Goal: Information Seeking & Learning: Learn about a topic

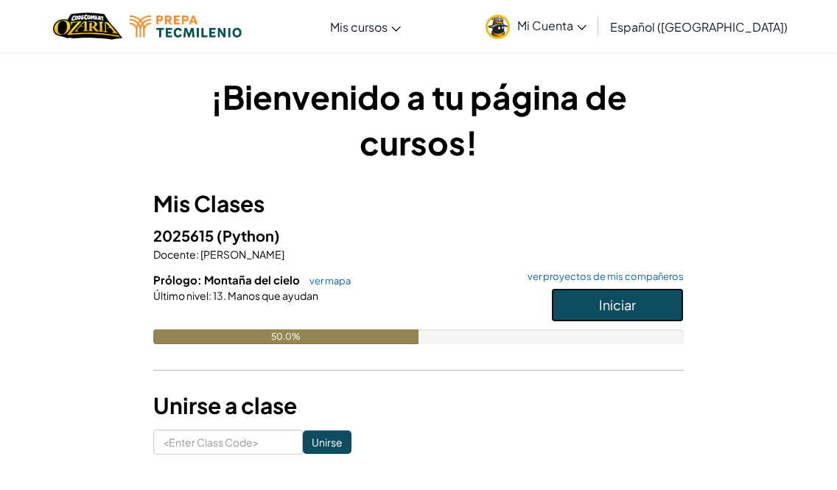
click at [616, 309] on span "Iniciar" at bounding box center [617, 304] width 37 height 17
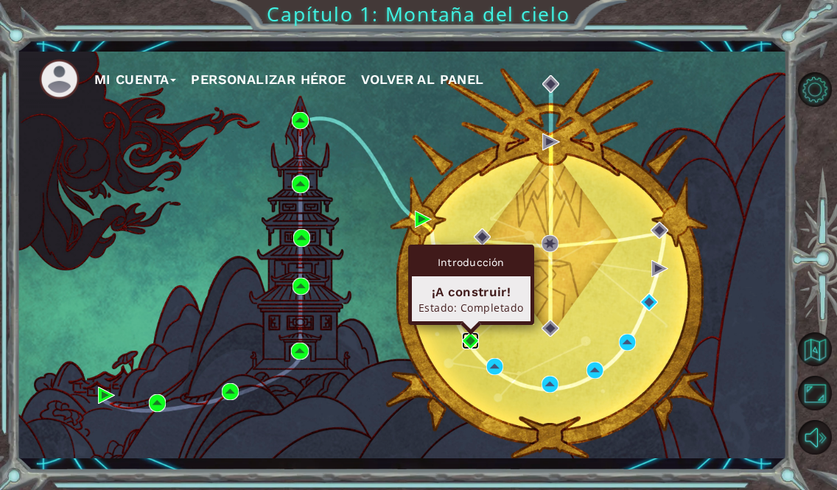
click at [473, 338] on img at bounding box center [470, 340] width 17 height 17
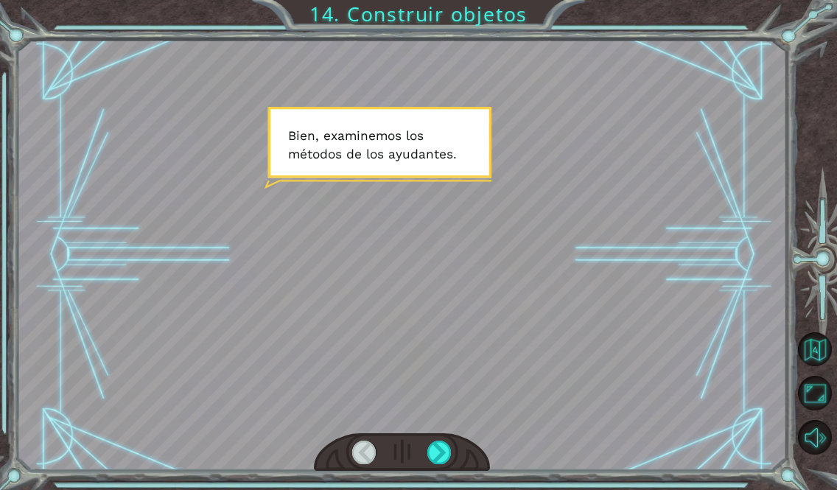
click at [580, 278] on div at bounding box center [401, 254] width 767 height 431
click at [446, 446] on div at bounding box center [439, 452] width 24 height 24
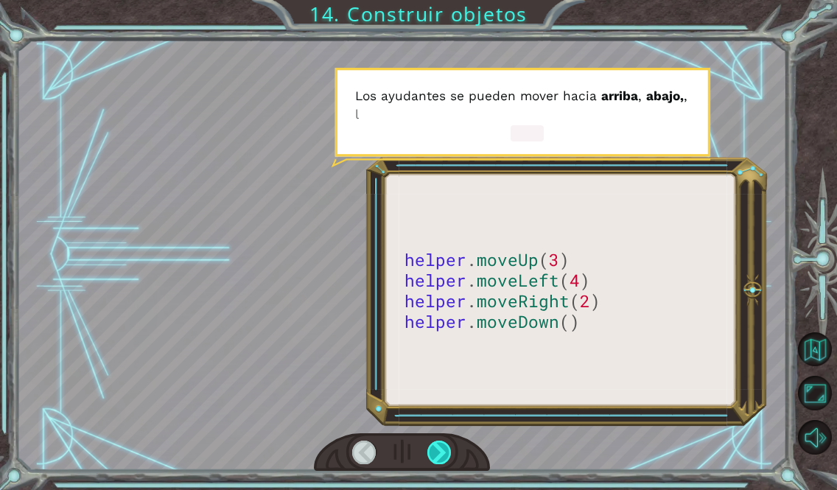
click at [446, 449] on div at bounding box center [439, 452] width 24 height 24
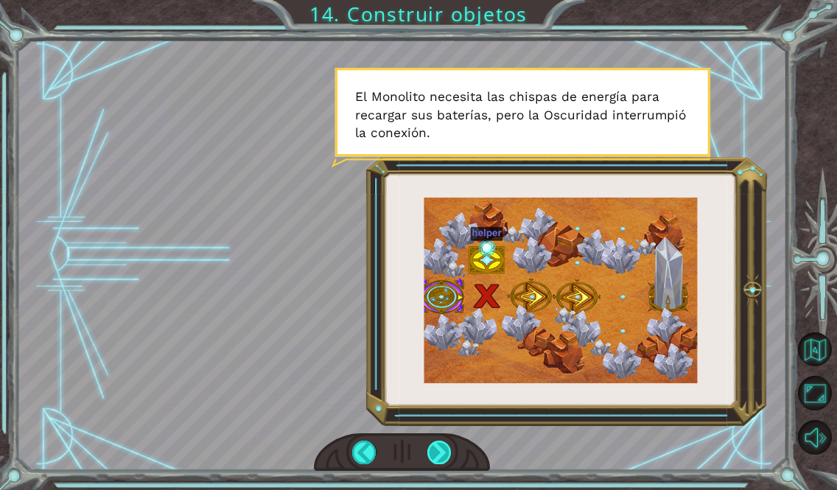
click at [443, 456] on div at bounding box center [439, 452] width 24 height 24
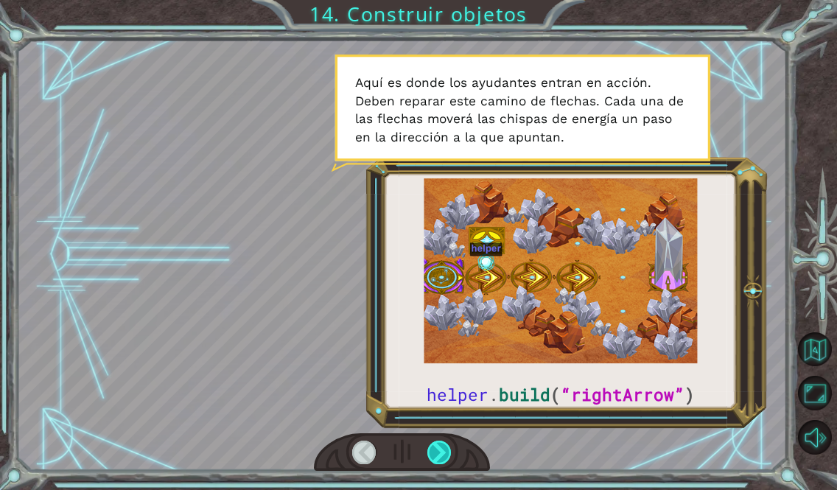
click at [441, 452] on div at bounding box center [439, 452] width 24 height 24
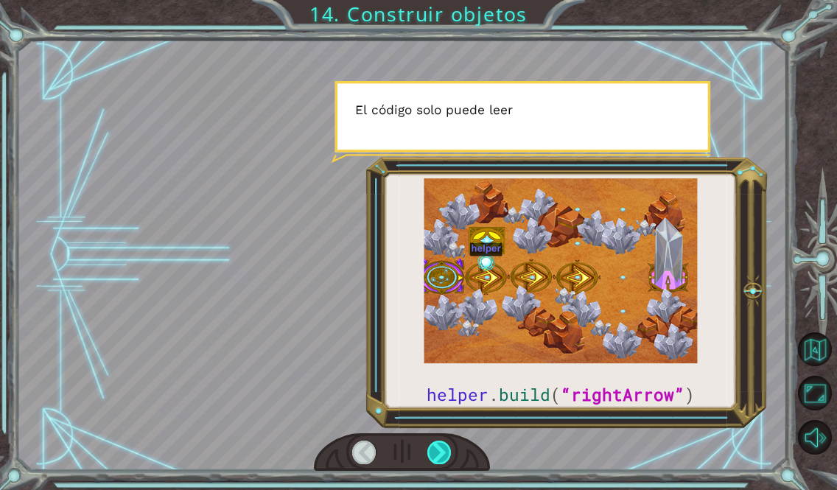
click at [441, 452] on div at bounding box center [439, 452] width 24 height 24
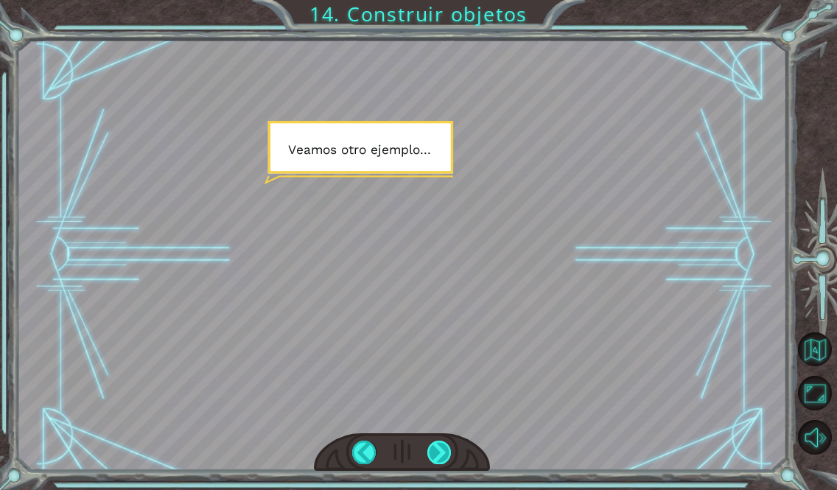
click at [442, 454] on div at bounding box center [439, 452] width 24 height 24
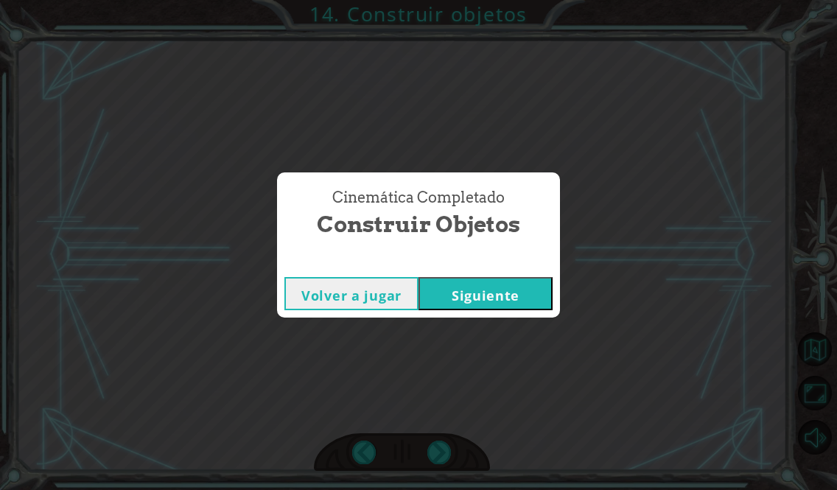
click at [342, 287] on button "Volver a jugar" at bounding box center [351, 293] width 134 height 33
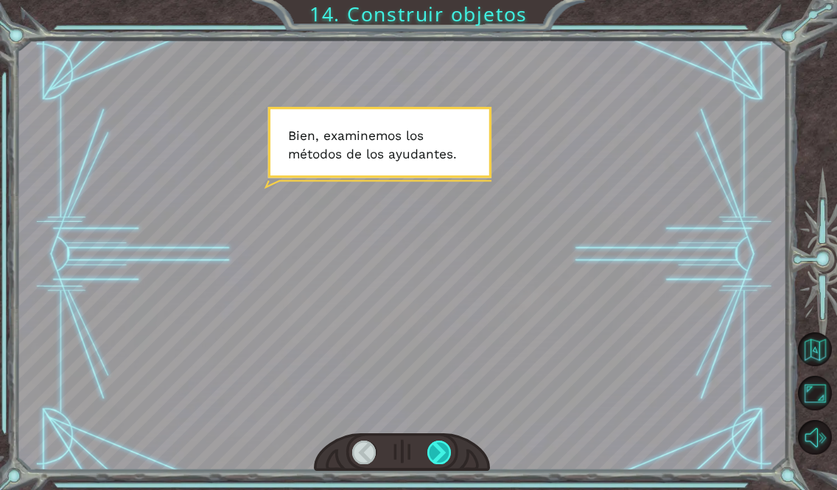
click at [435, 448] on div at bounding box center [439, 452] width 24 height 24
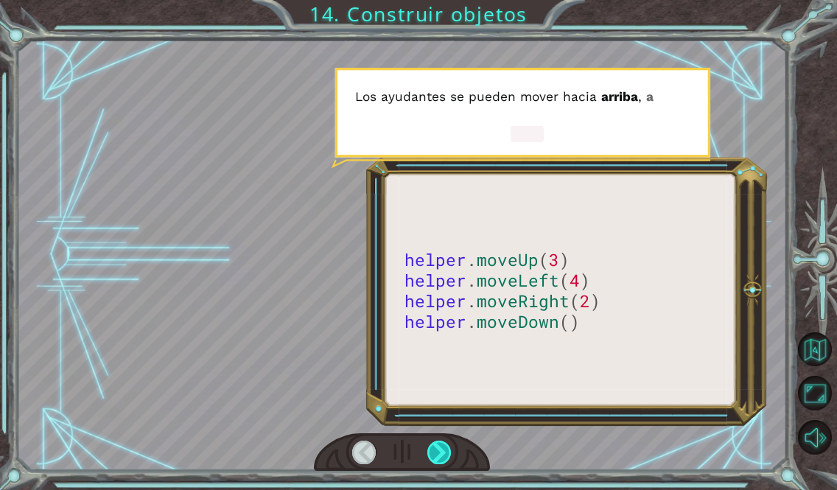
click at [432, 440] on div at bounding box center [439, 452] width 24 height 24
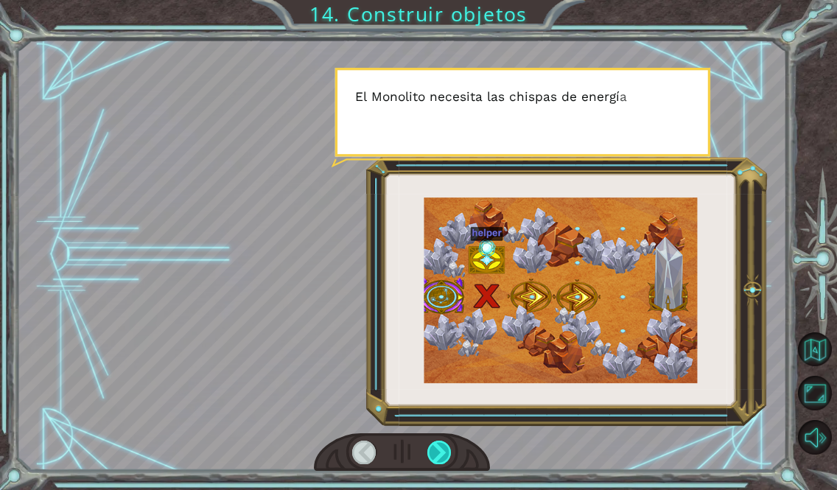
click at [433, 442] on div at bounding box center [439, 452] width 24 height 24
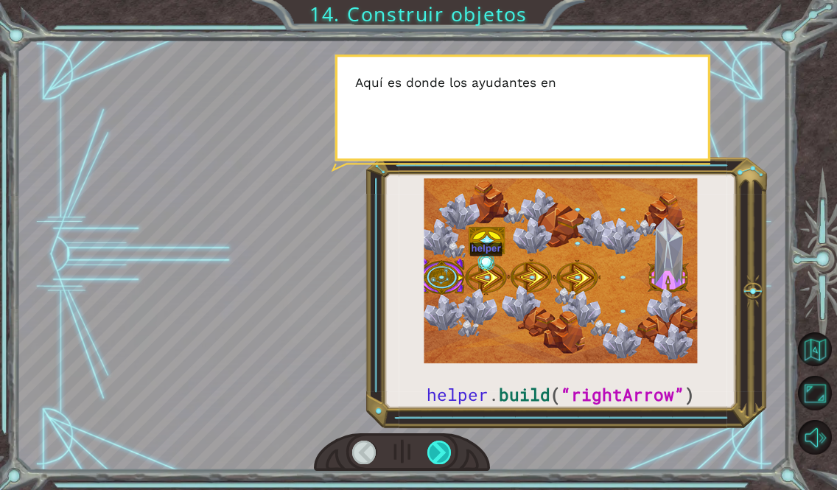
click at [431, 440] on div at bounding box center [439, 452] width 24 height 24
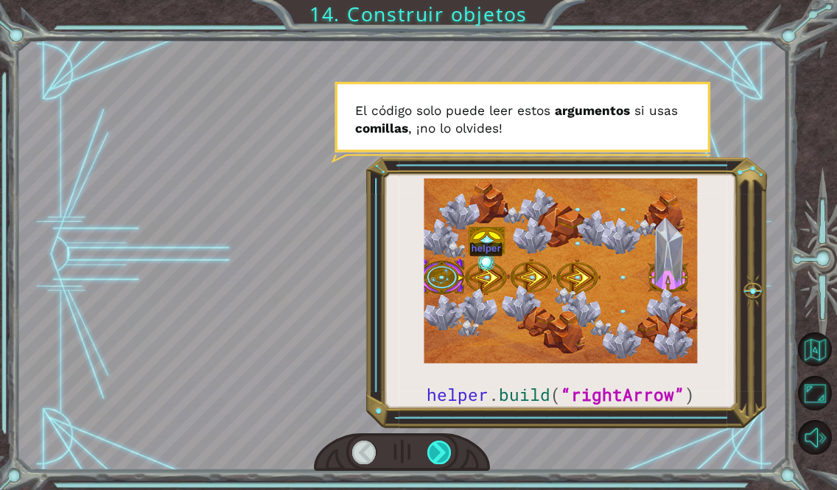
click at [431, 440] on div at bounding box center [439, 452] width 24 height 24
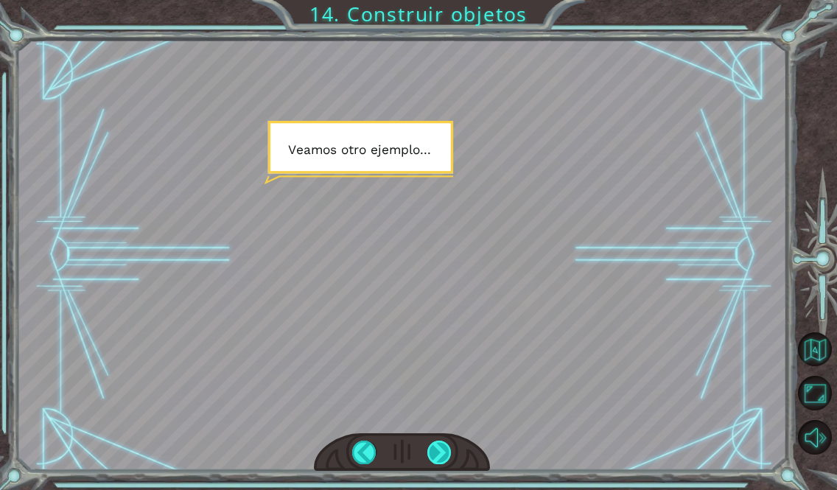
click at [437, 459] on div at bounding box center [439, 452] width 24 height 24
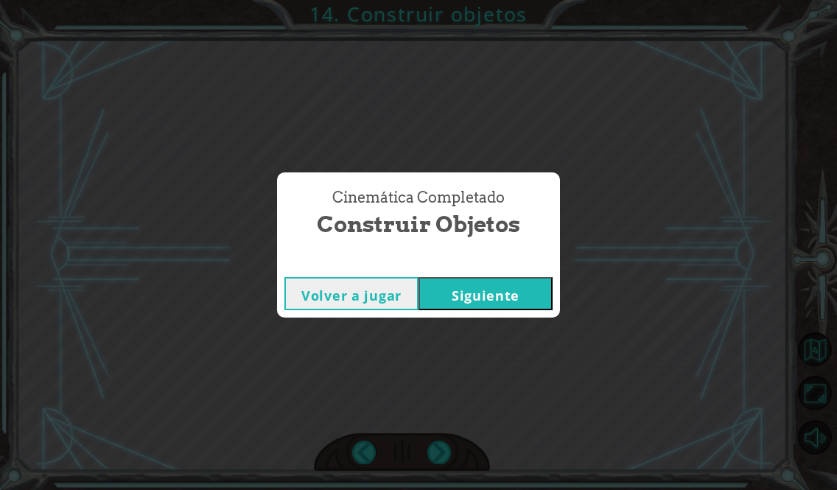
click at [505, 291] on button "Siguiente" at bounding box center [485, 293] width 134 height 33
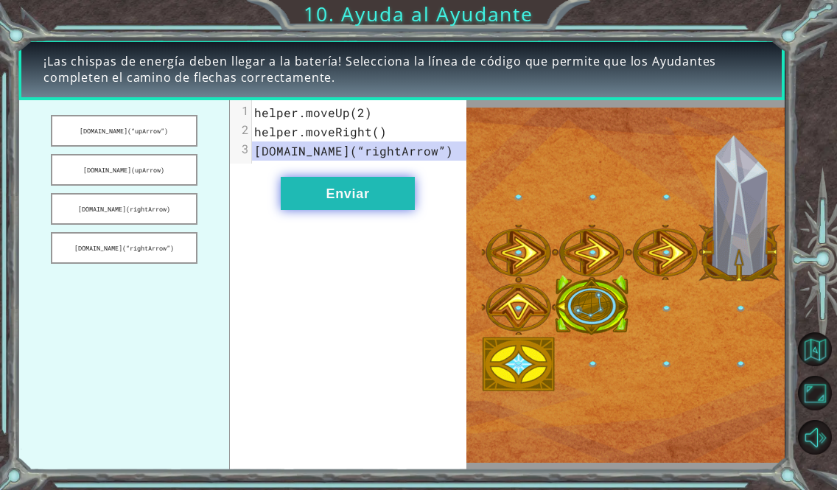
click at [353, 196] on button "Enviar" at bounding box center [348, 193] width 134 height 33
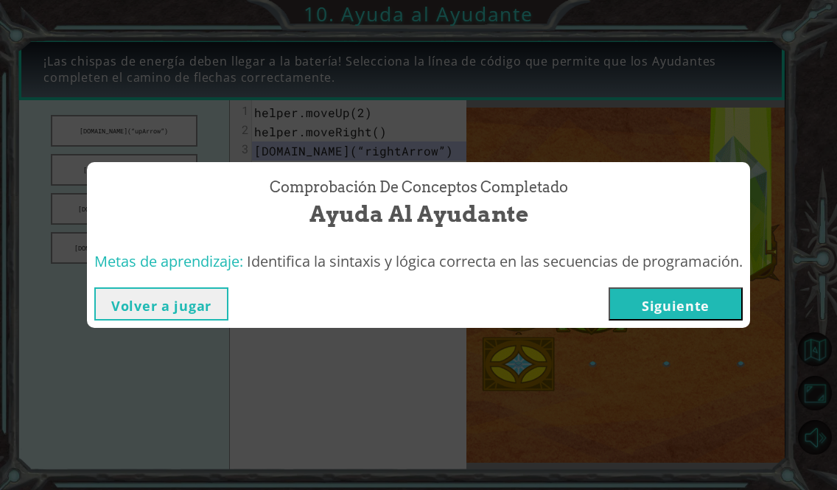
click at [658, 302] on button "Siguiente" at bounding box center [675, 303] width 134 height 33
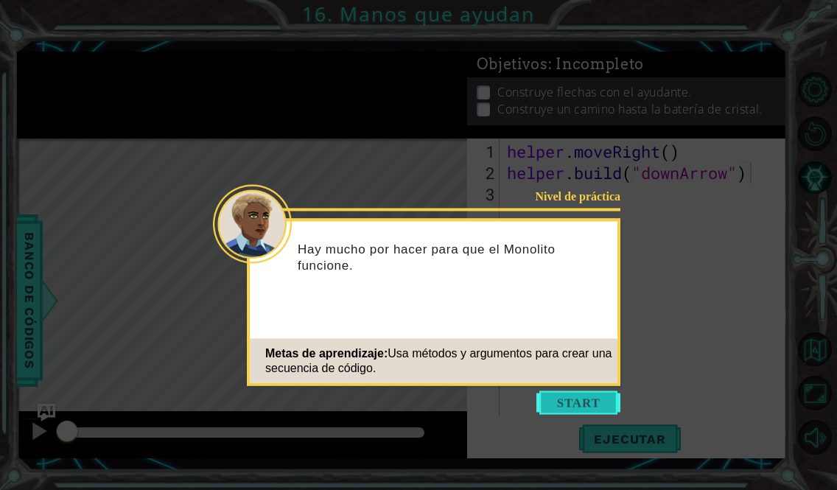
click at [605, 404] on button "Start" at bounding box center [578, 403] width 84 height 24
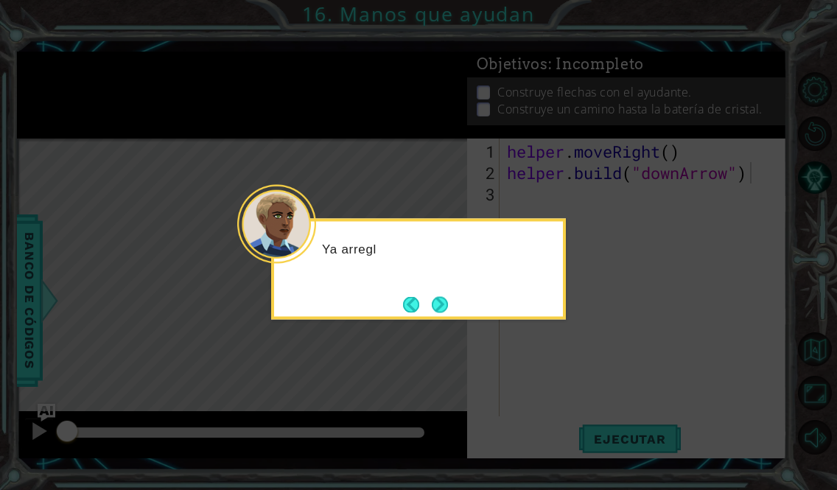
click at [122, 173] on icon at bounding box center [418, 245] width 837 height 490
drag, startPoint x: 122, startPoint y: 173, endPoint x: 742, endPoint y: 122, distance: 622.2
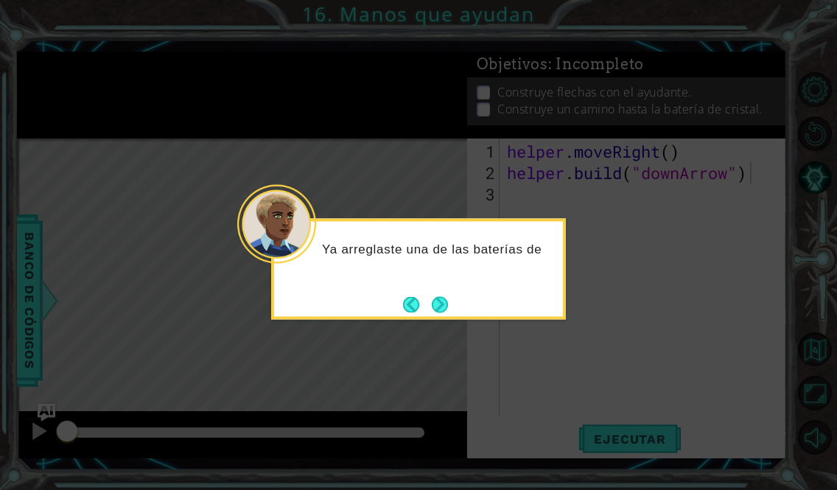
click at [742, 122] on icon at bounding box center [418, 245] width 837 height 490
click at [434, 305] on button "Next" at bounding box center [440, 304] width 16 height 16
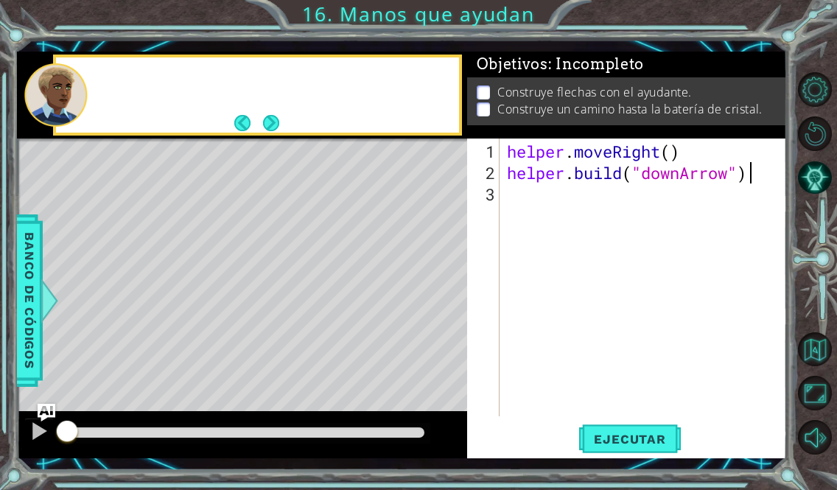
click at [434, 305] on div "Level Map" at bounding box center [357, 355] width 680 height 434
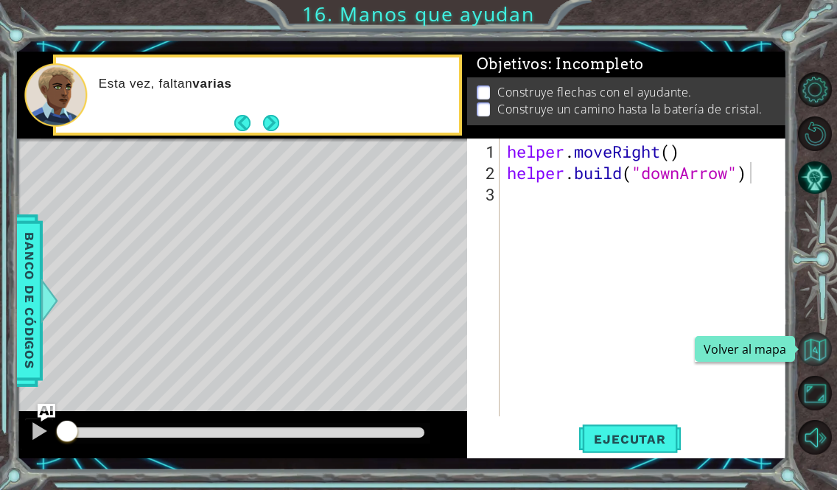
click at [814, 337] on button "Volver al mapa" at bounding box center [815, 349] width 35 height 35
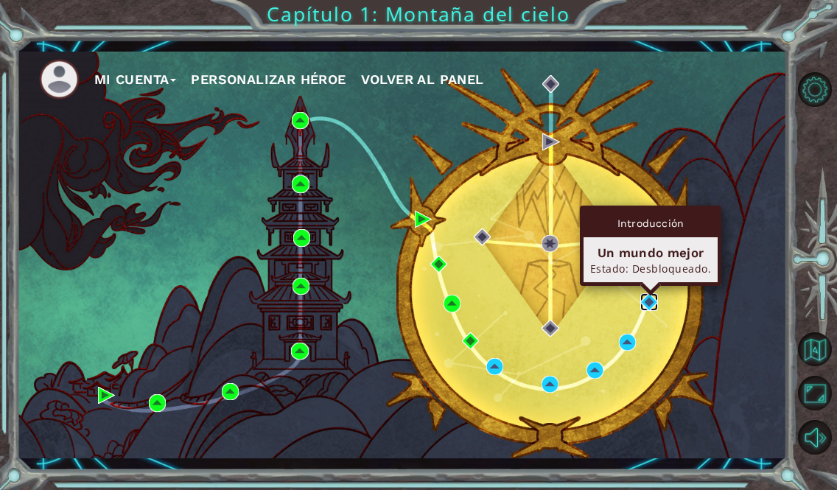
click at [652, 298] on img at bounding box center [648, 301] width 17 height 17
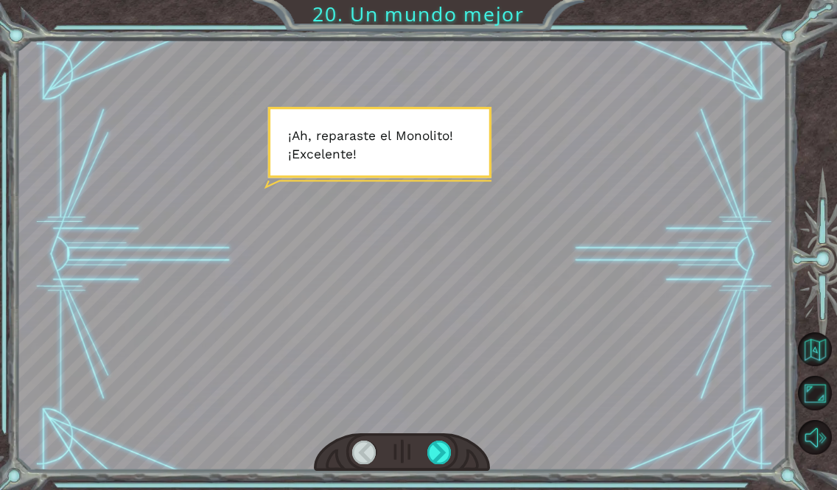
click at [652, 298] on div at bounding box center [401, 254] width 767 height 431
click at [444, 449] on div at bounding box center [439, 452] width 24 height 24
click at [449, 457] on div at bounding box center [439, 452] width 24 height 24
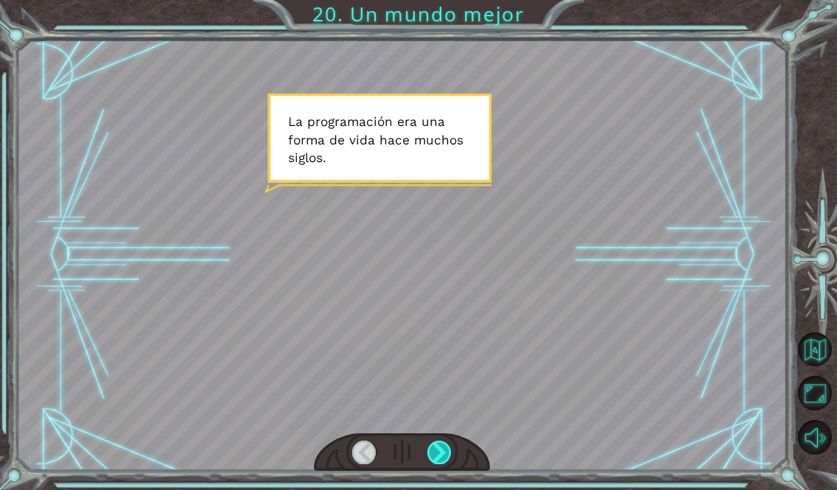
click at [446, 457] on div at bounding box center [439, 452] width 24 height 24
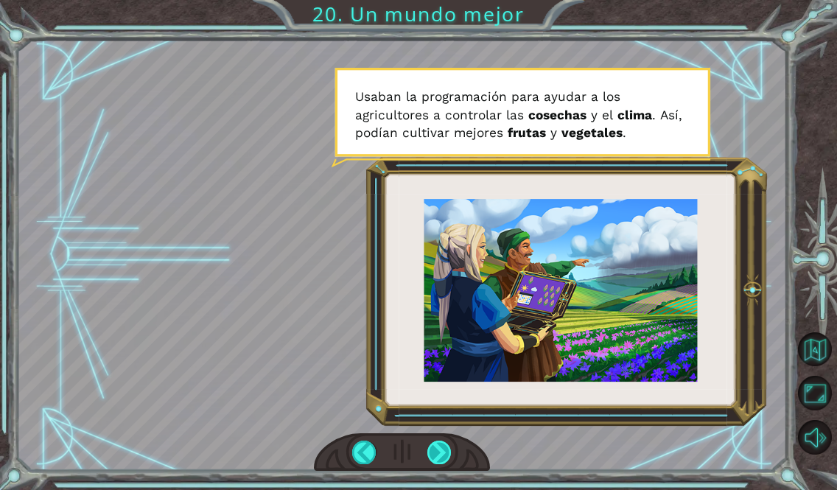
click at [445, 451] on div at bounding box center [439, 452] width 24 height 24
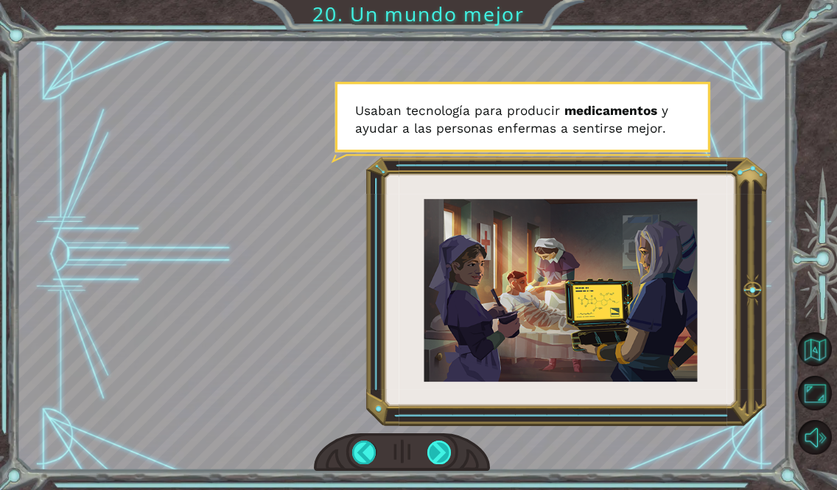
click at [441, 450] on div at bounding box center [439, 452] width 24 height 24
